Goal: Find specific page/section: Find specific page/section

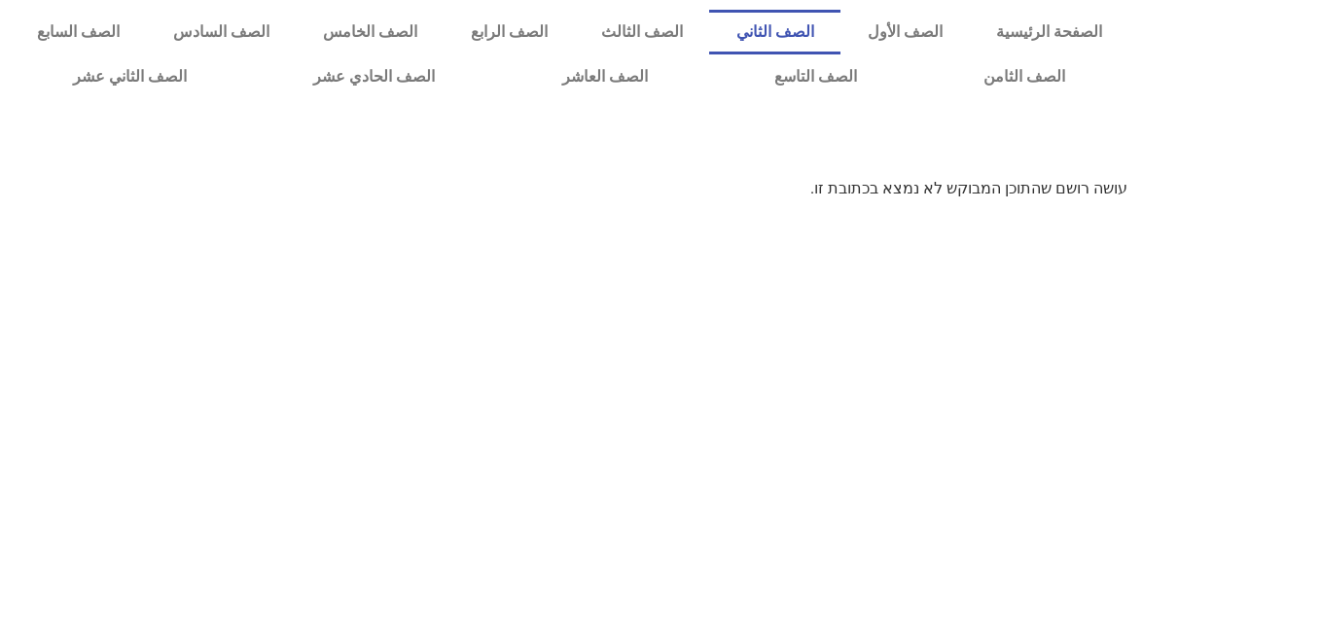
click at [826, 35] on link "الصف الثاني" at bounding box center [774, 32] width 131 height 45
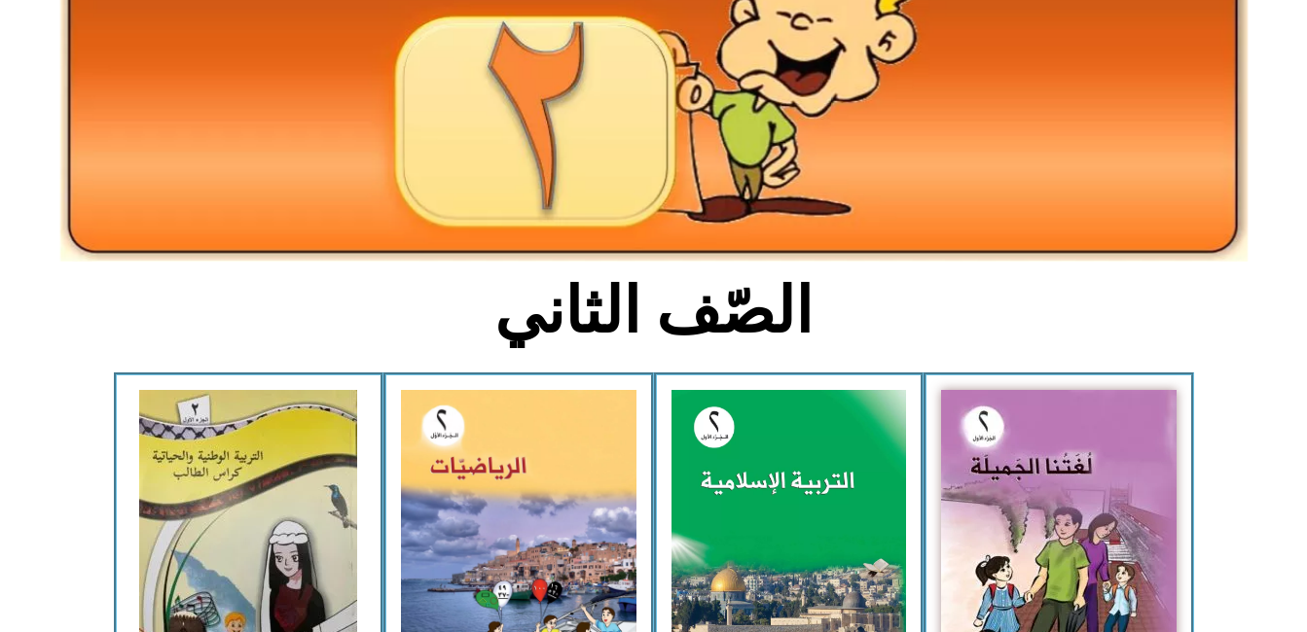
scroll to position [234, 0]
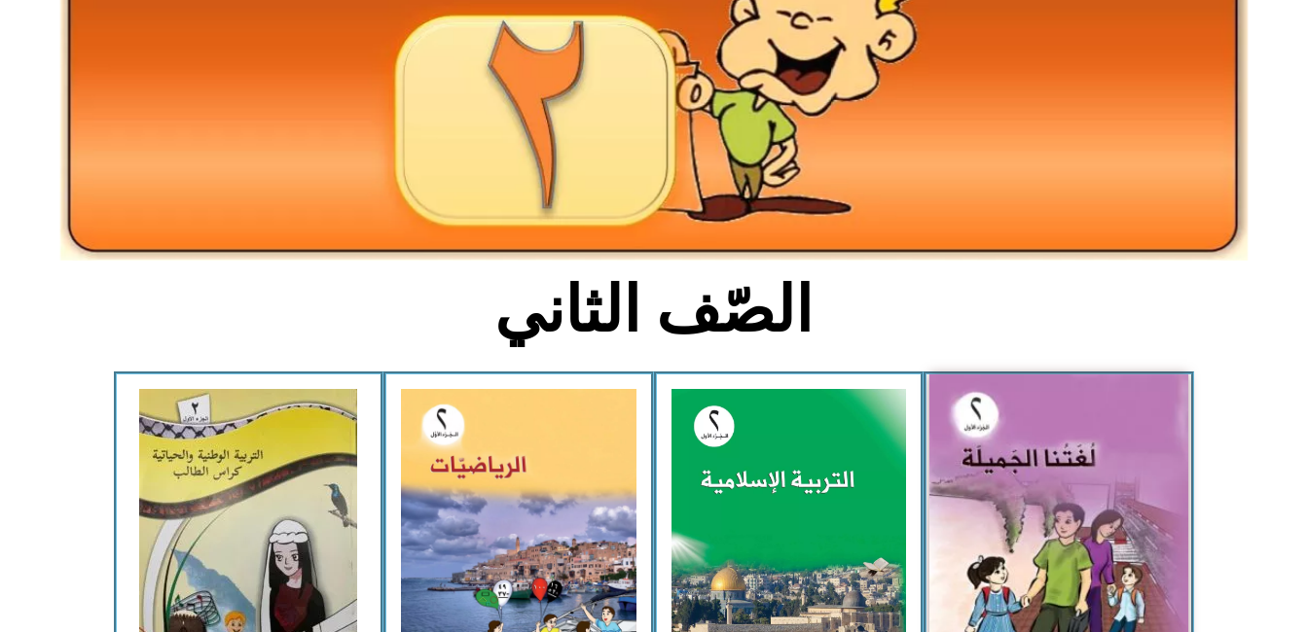
click at [1065, 470] on img at bounding box center [1058, 535] width 259 height 320
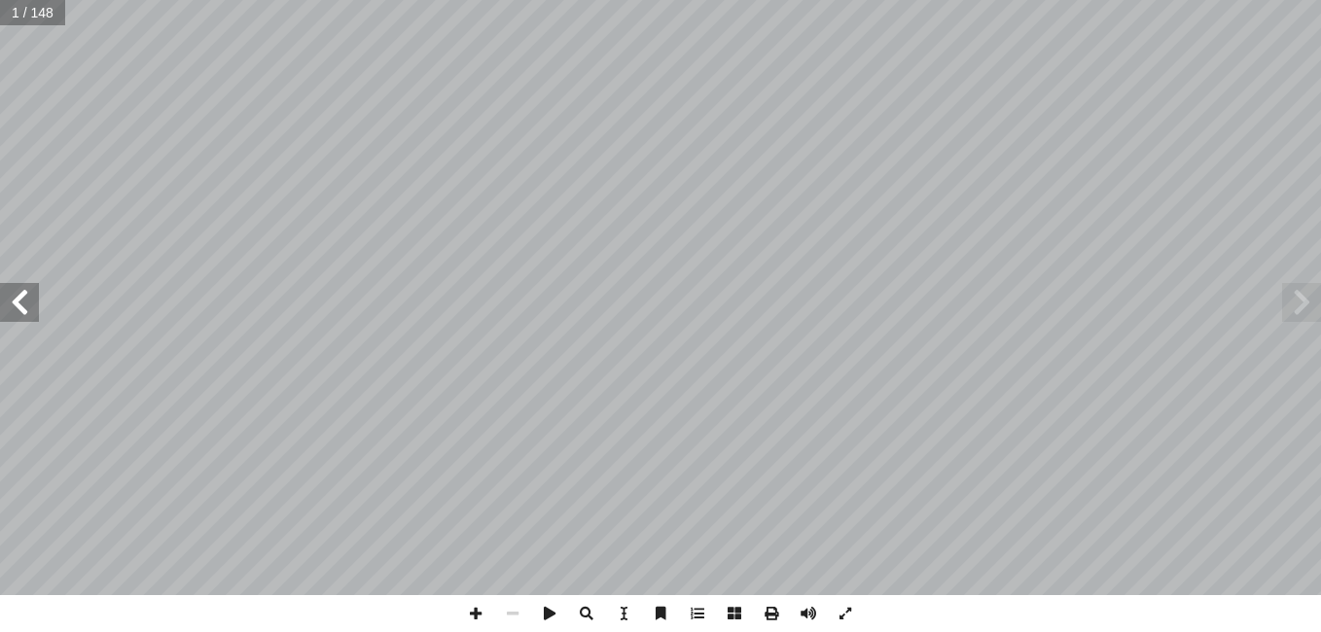
click at [37, 298] on span at bounding box center [19, 302] width 39 height 39
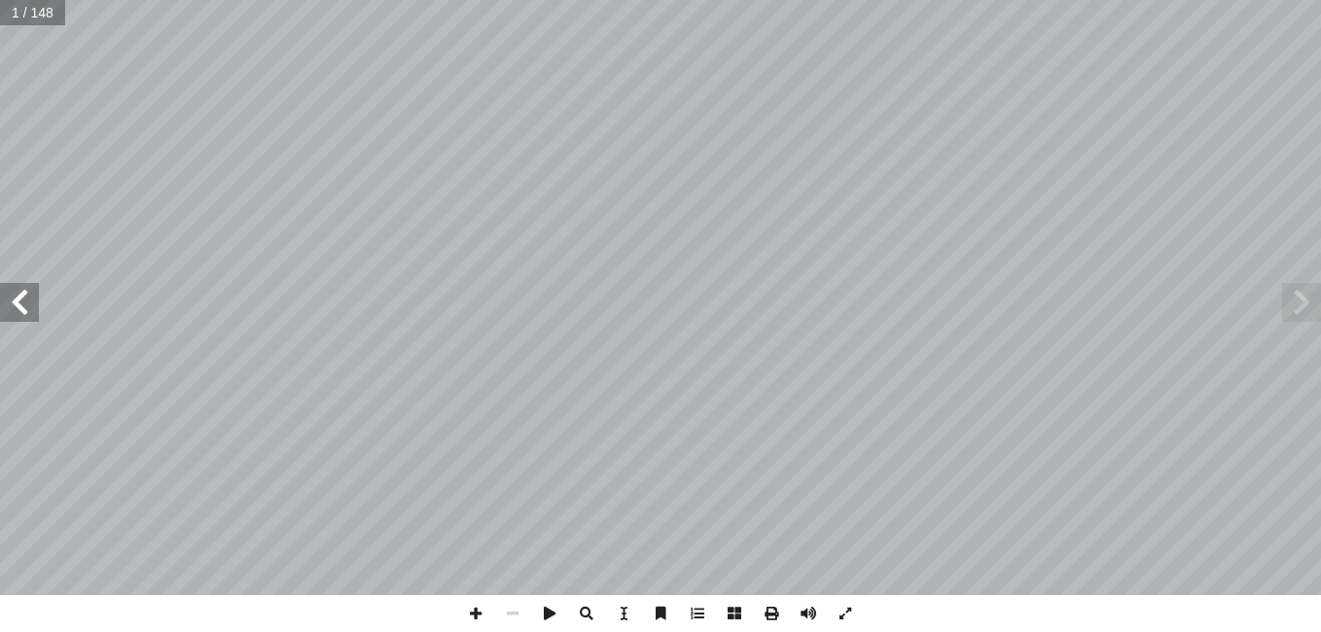
click at [37, 298] on span at bounding box center [19, 302] width 39 height 39
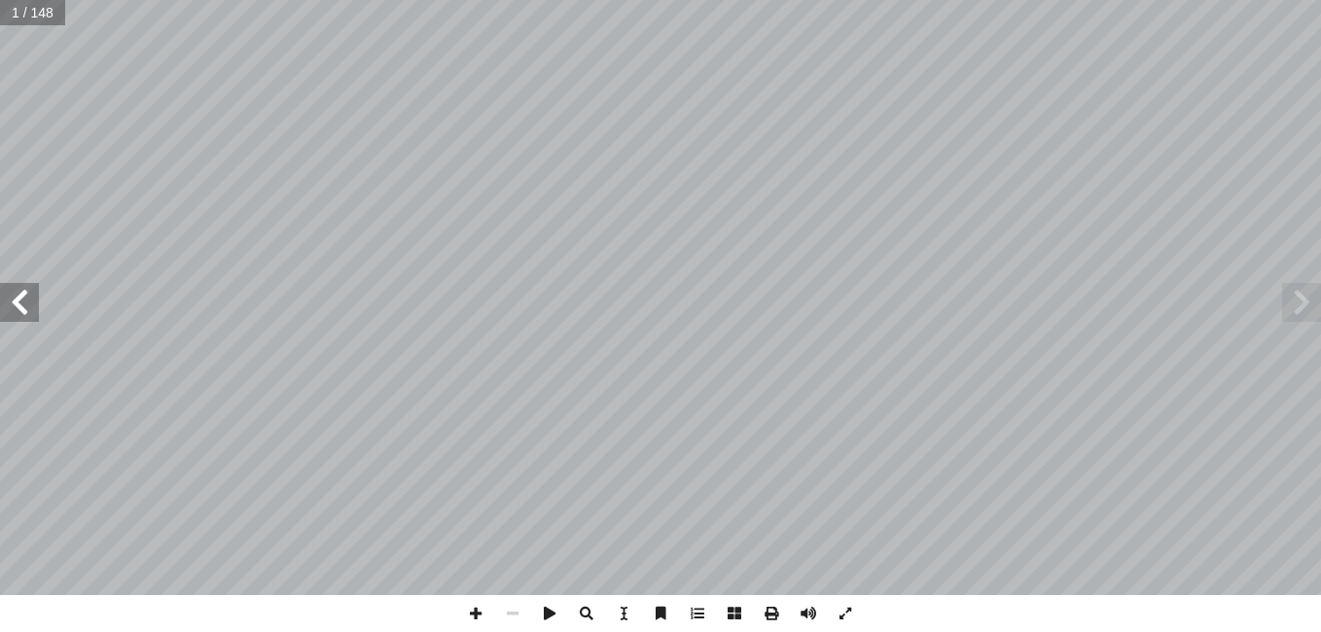
click at [37, 298] on span at bounding box center [19, 302] width 39 height 39
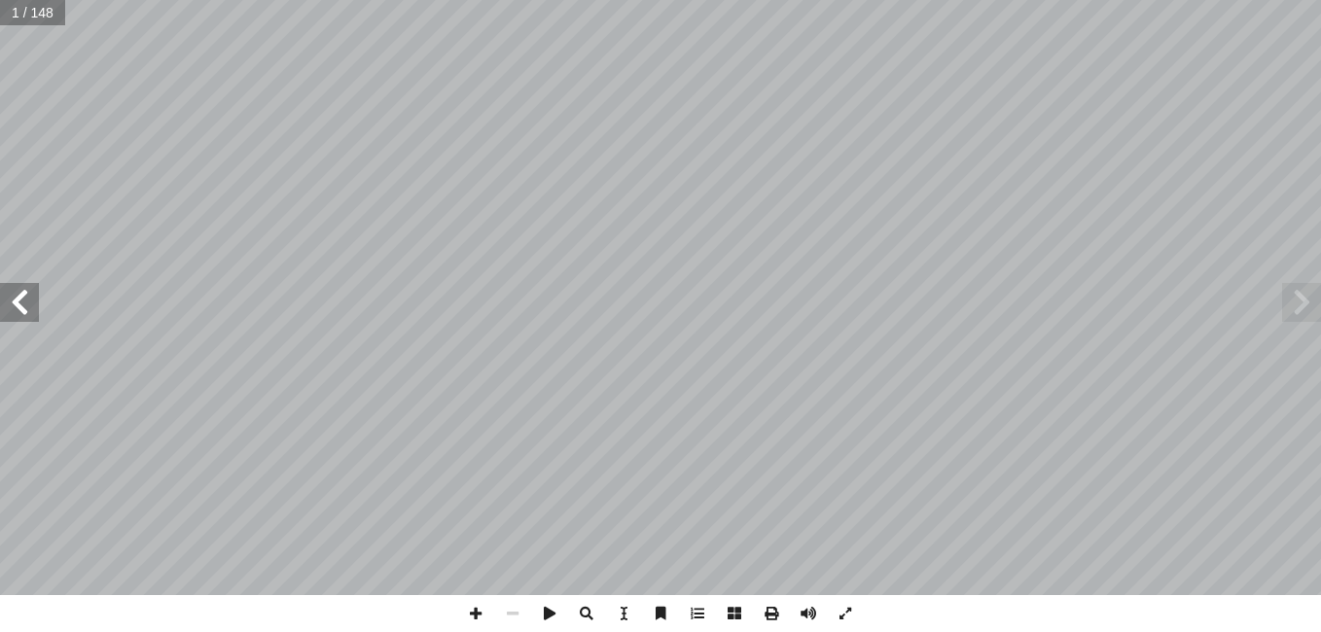
click at [37, 298] on span at bounding box center [19, 302] width 39 height 39
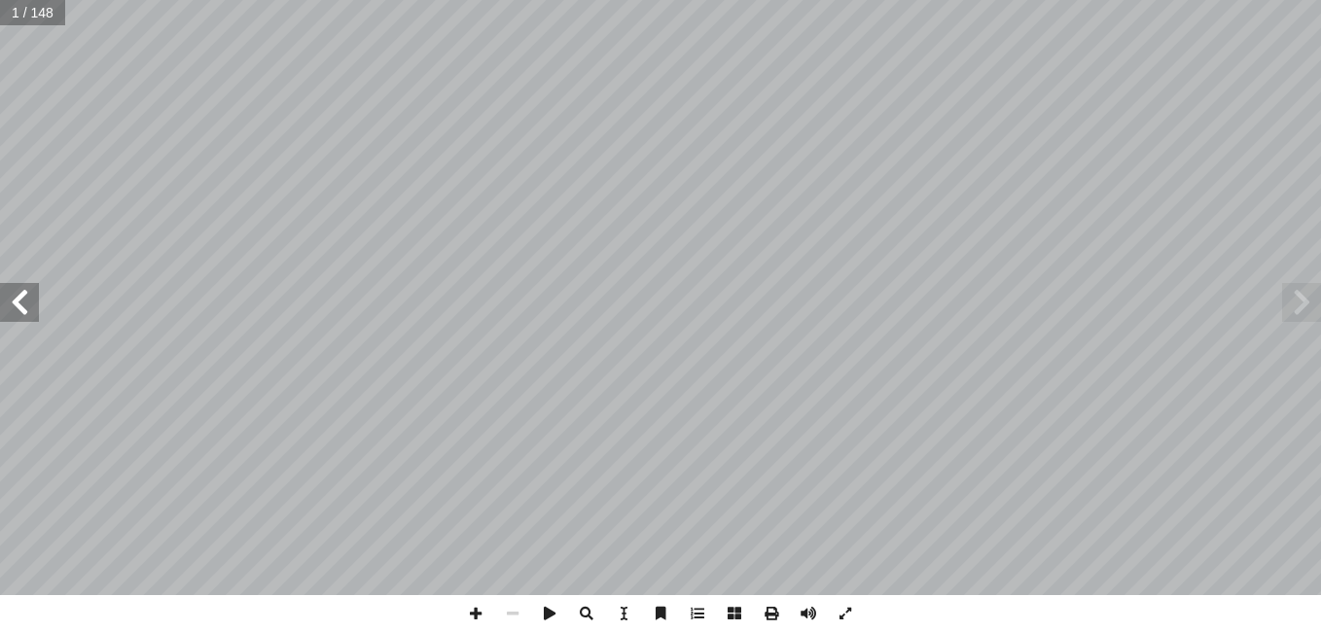
click at [37, 298] on span at bounding box center [19, 302] width 39 height 39
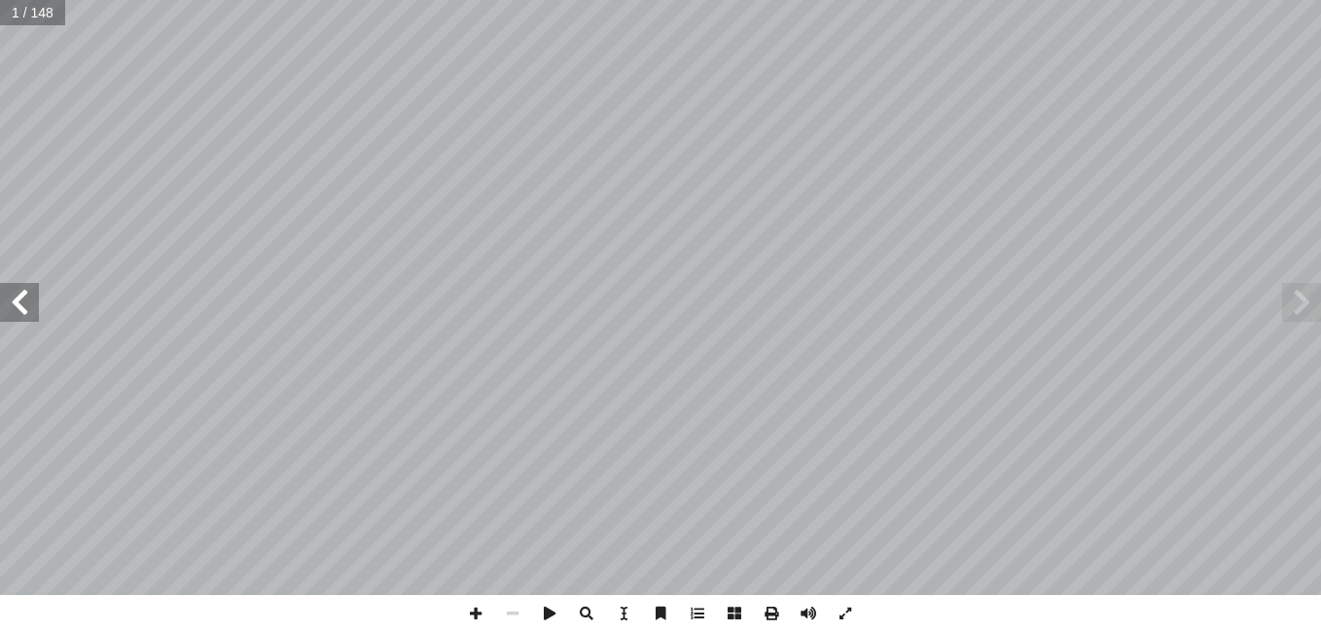
click at [37, 298] on span at bounding box center [19, 302] width 39 height 39
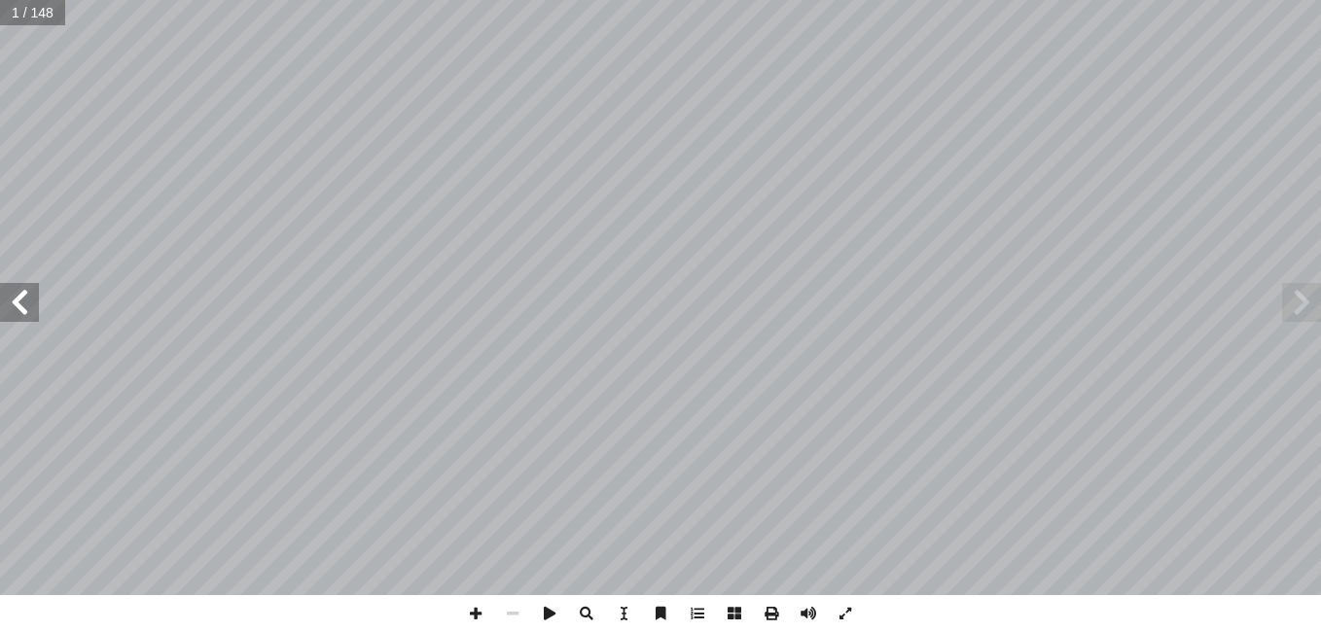
click at [37, 298] on span at bounding box center [19, 302] width 39 height 39
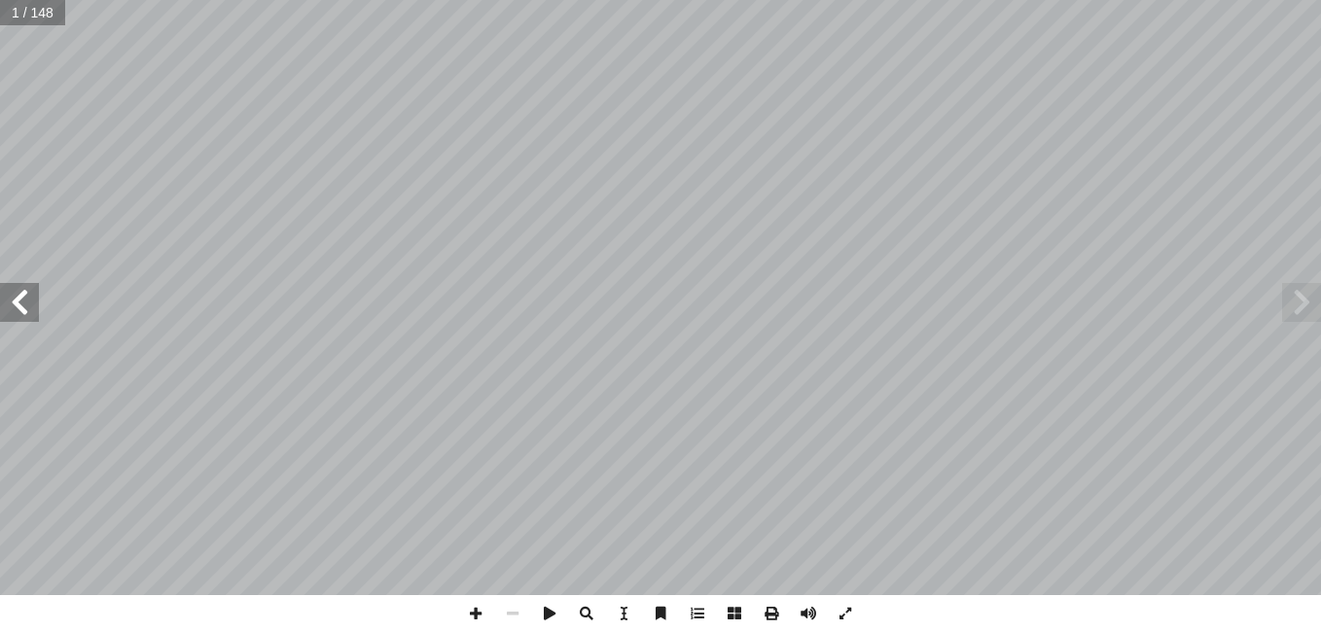
click at [37, 298] on span at bounding box center [19, 302] width 39 height 39
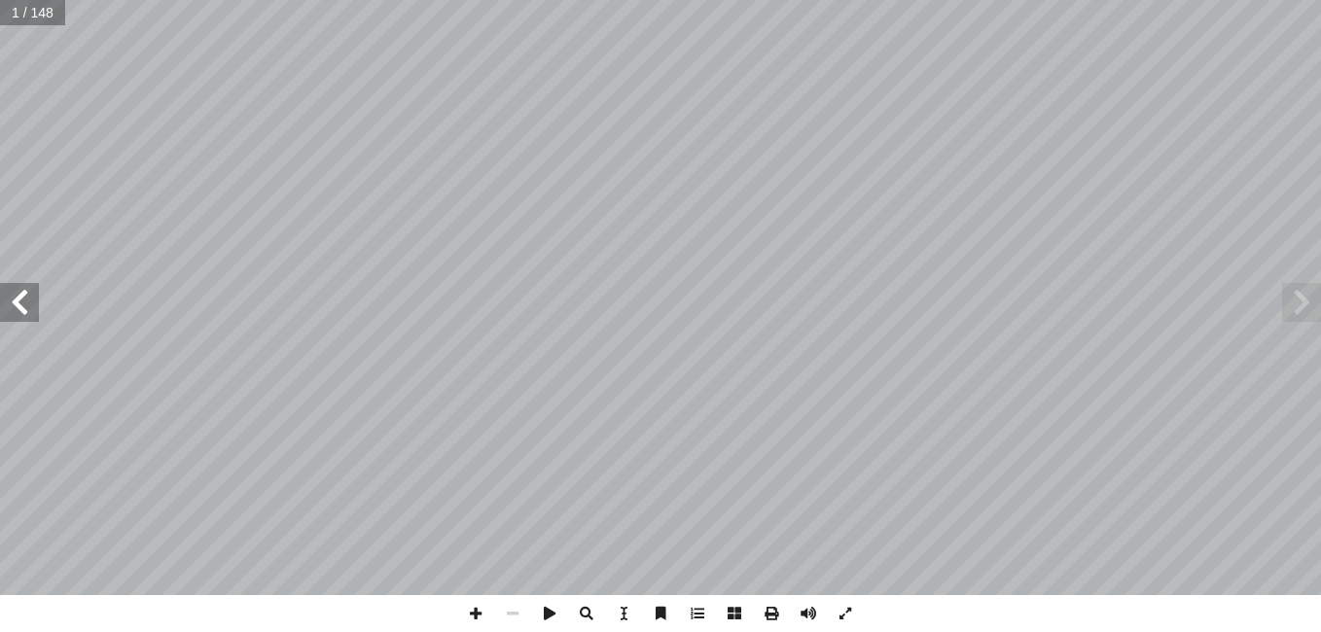
click at [37, 298] on span at bounding box center [19, 302] width 39 height 39
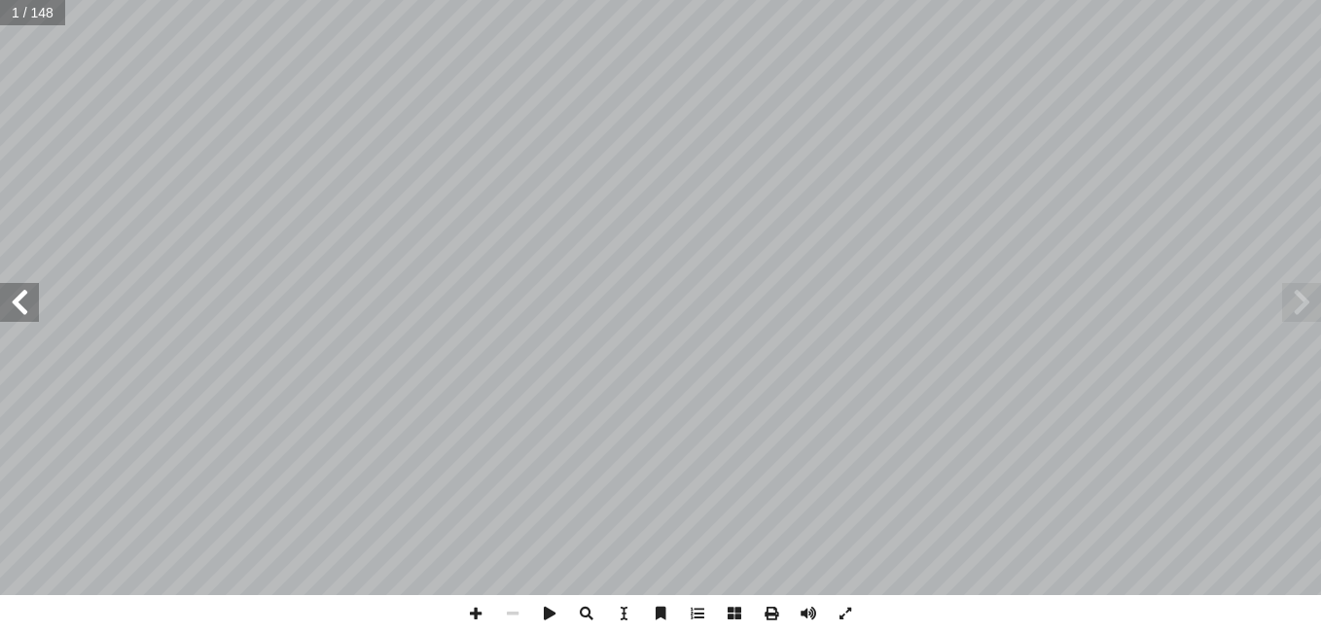
click at [37, 298] on span at bounding box center [19, 302] width 39 height 39
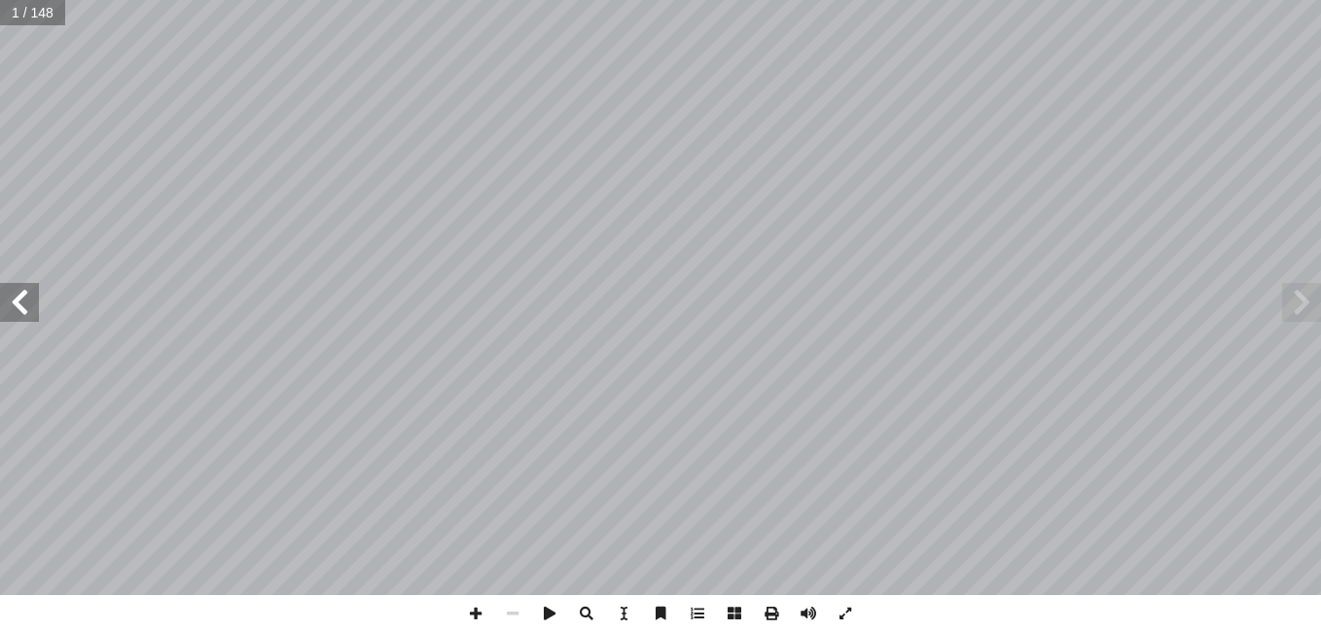
click at [37, 298] on span at bounding box center [19, 302] width 39 height 39
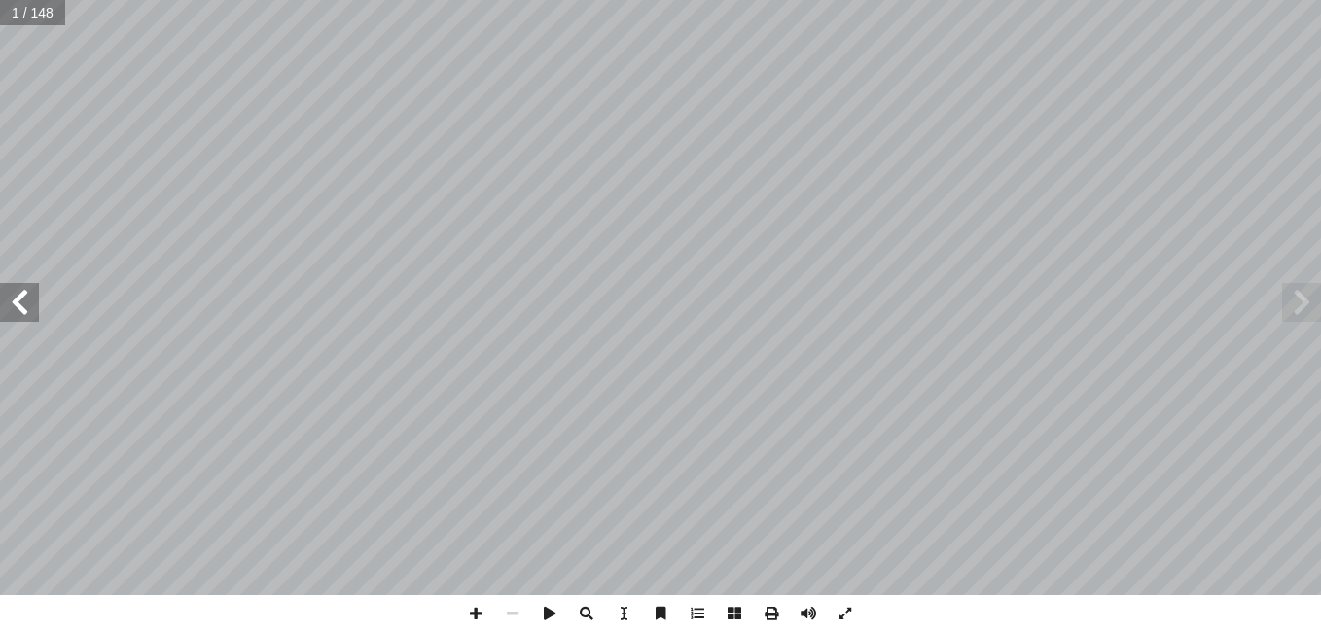
click at [37, 298] on span at bounding box center [19, 302] width 39 height 39
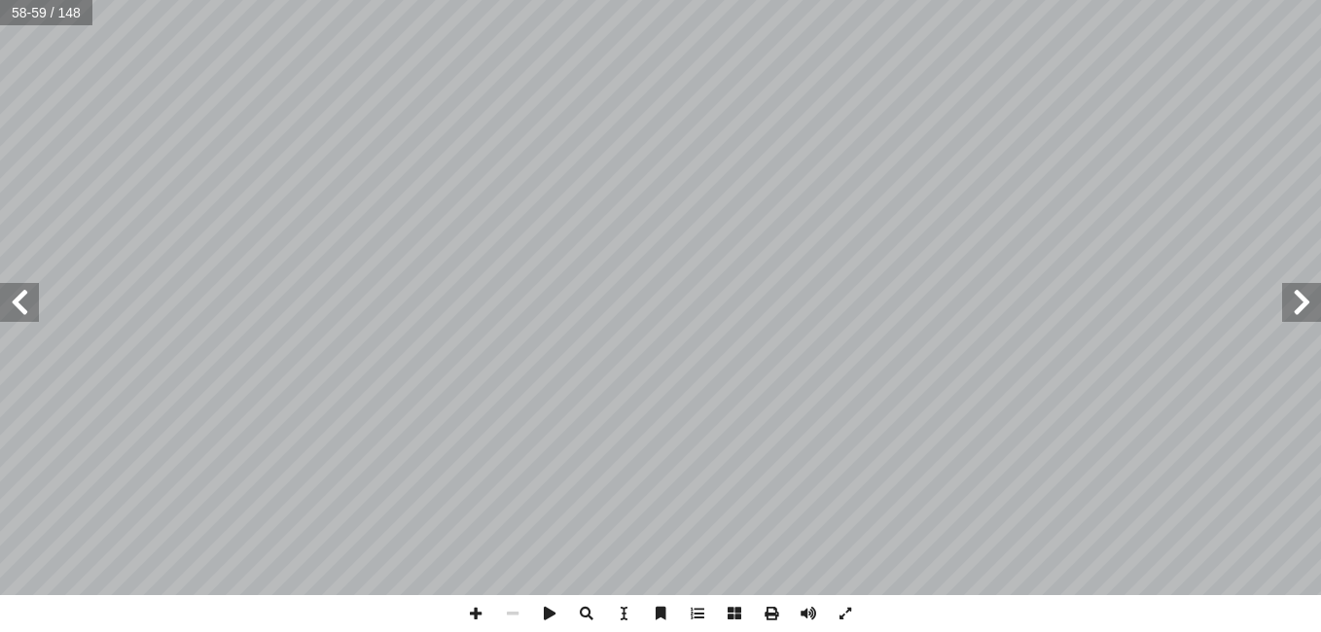
click at [1306, 307] on span at bounding box center [1301, 302] width 39 height 39
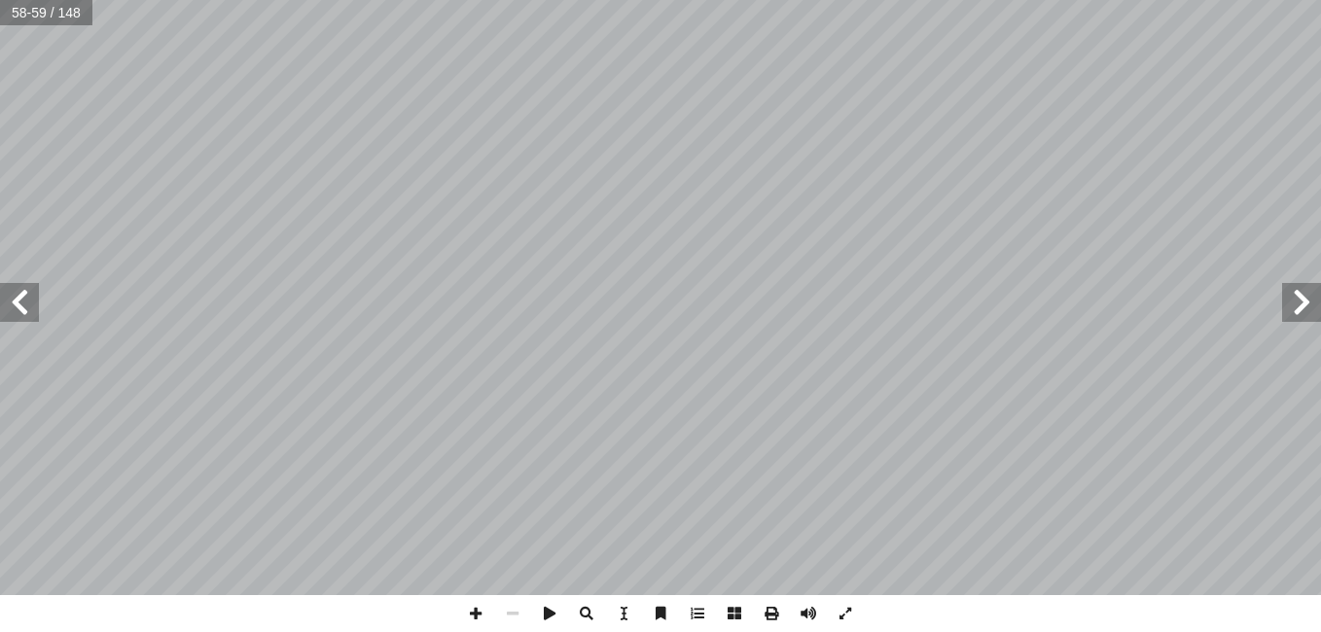
click at [1306, 307] on span at bounding box center [1301, 302] width 39 height 39
click at [480, 606] on span at bounding box center [475, 613] width 37 height 37
